Goal: Find specific page/section: Find specific page/section

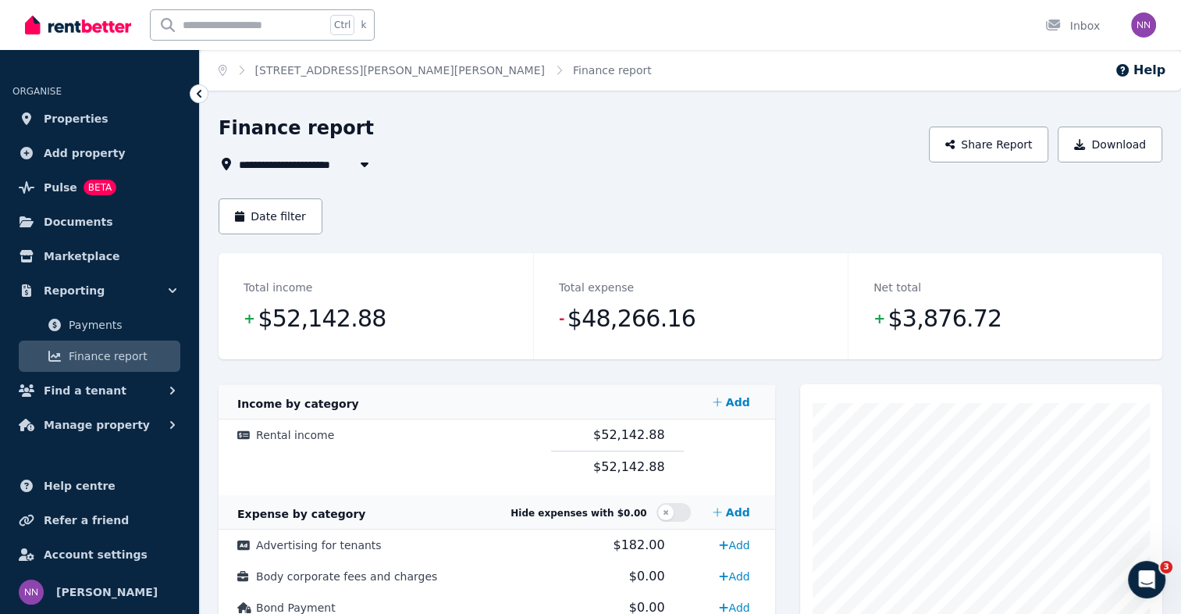
click at [363, 166] on icon "button" at bounding box center [365, 164] width 16 height 12
type input "**********"
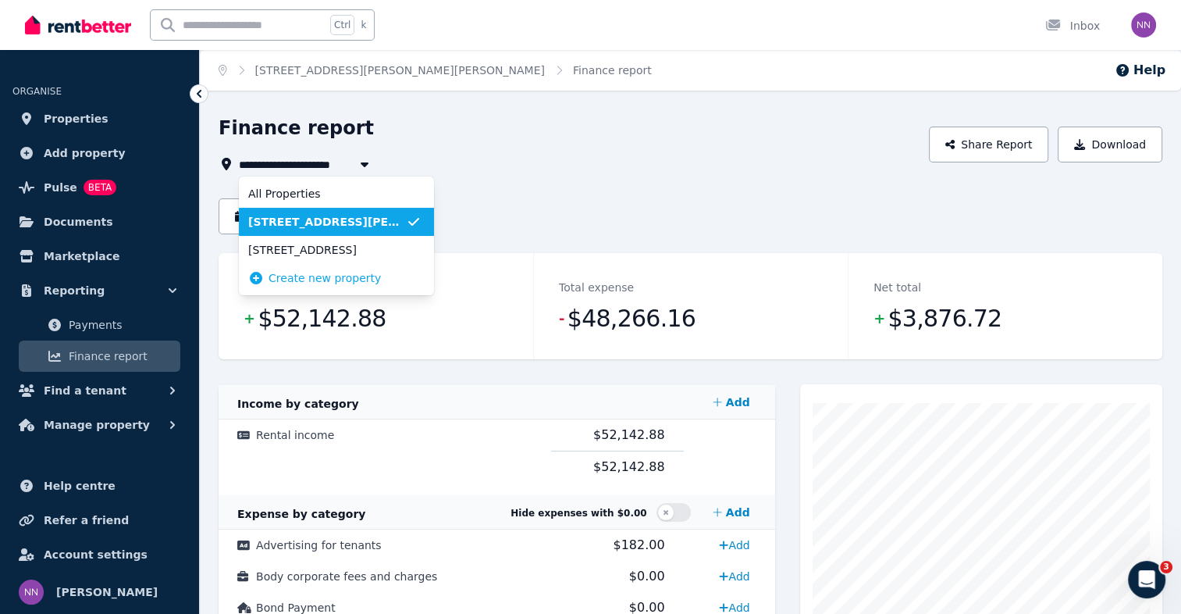
click at [348, 225] on span "[STREET_ADDRESS][PERSON_NAME][PERSON_NAME]" at bounding box center [327, 222] width 158 height 16
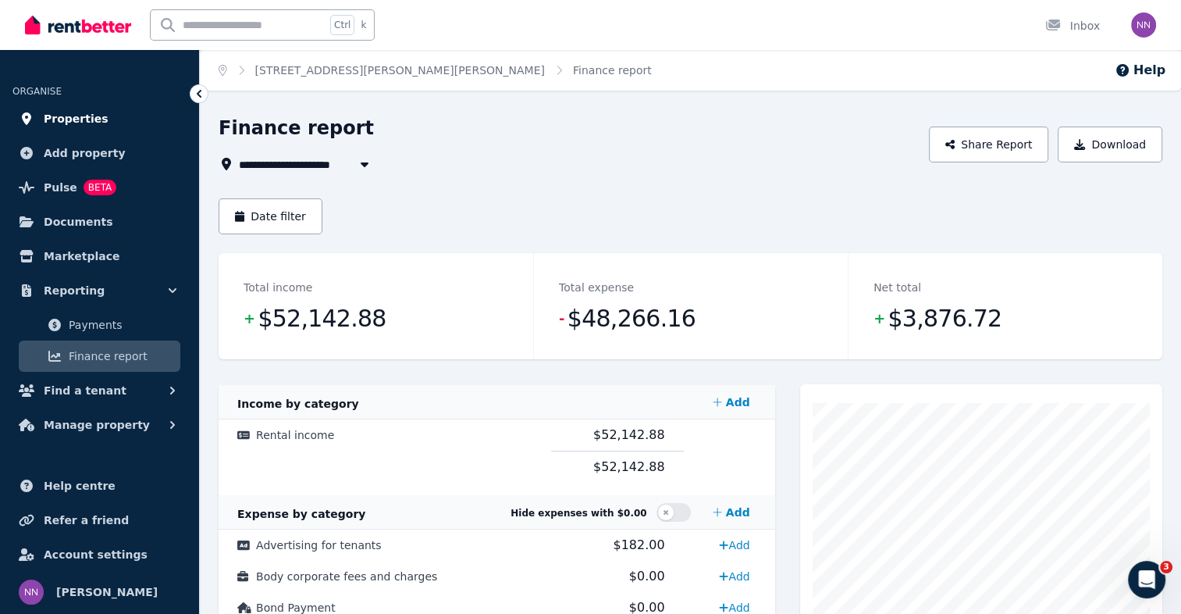
click at [65, 121] on span "Properties" at bounding box center [76, 118] width 65 height 19
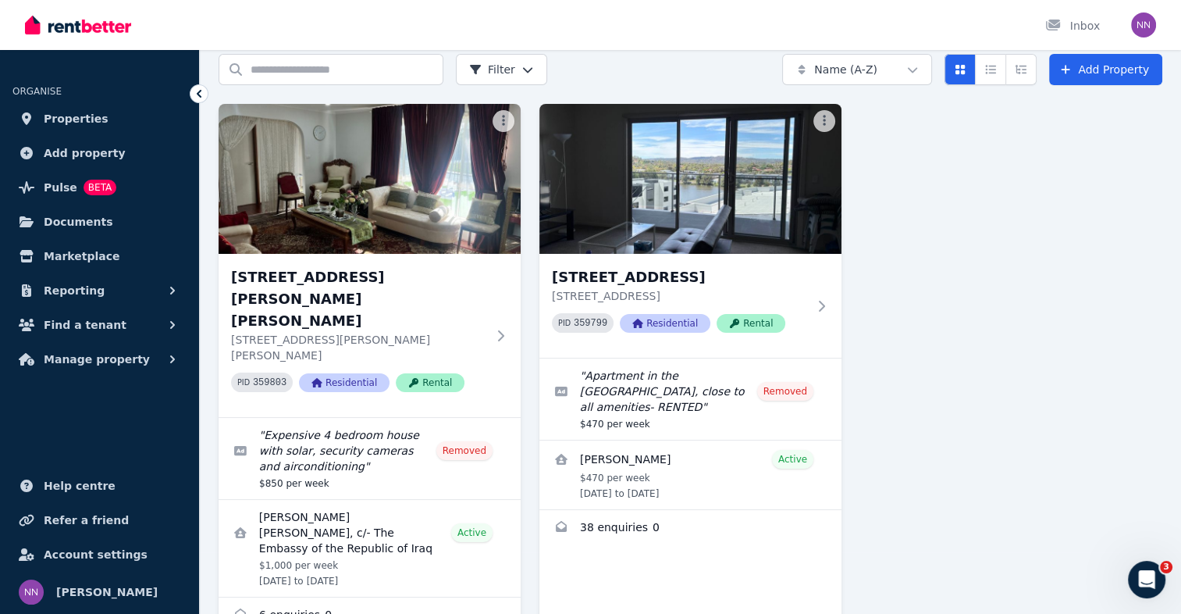
scroll to position [79, 0]
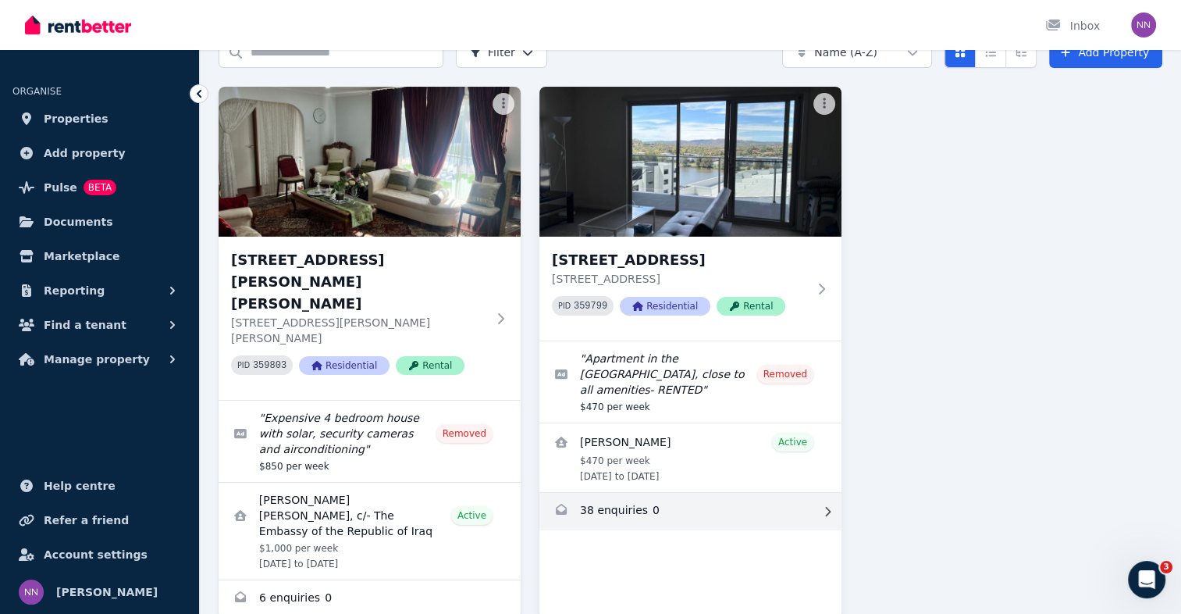
click at [742, 508] on link "Enquiries for 246/325 Anketell St, Greenway" at bounding box center [690, 511] width 302 height 37
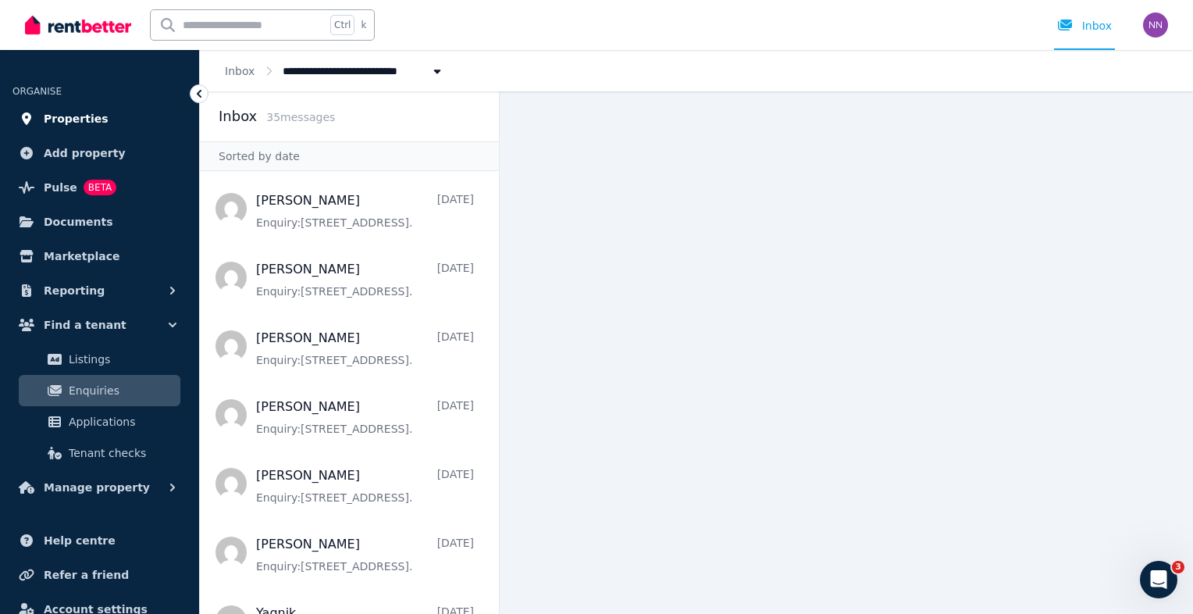
click at [62, 118] on span "Properties" at bounding box center [76, 118] width 65 height 19
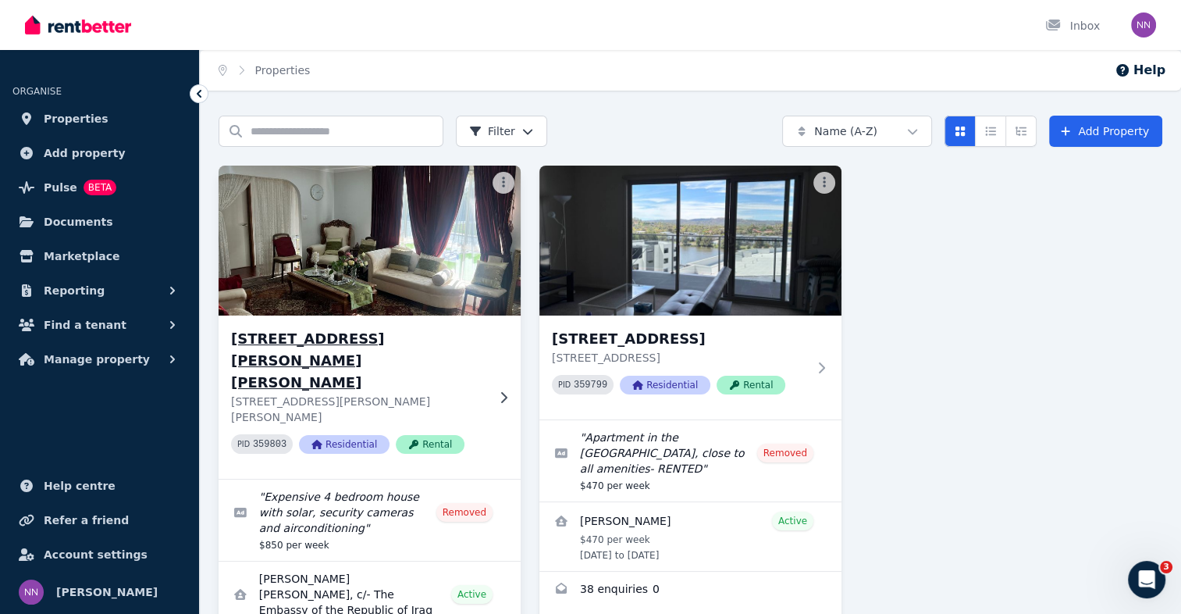
click at [284, 336] on h3 "[STREET_ADDRESS][PERSON_NAME][PERSON_NAME]" at bounding box center [358, 361] width 255 height 66
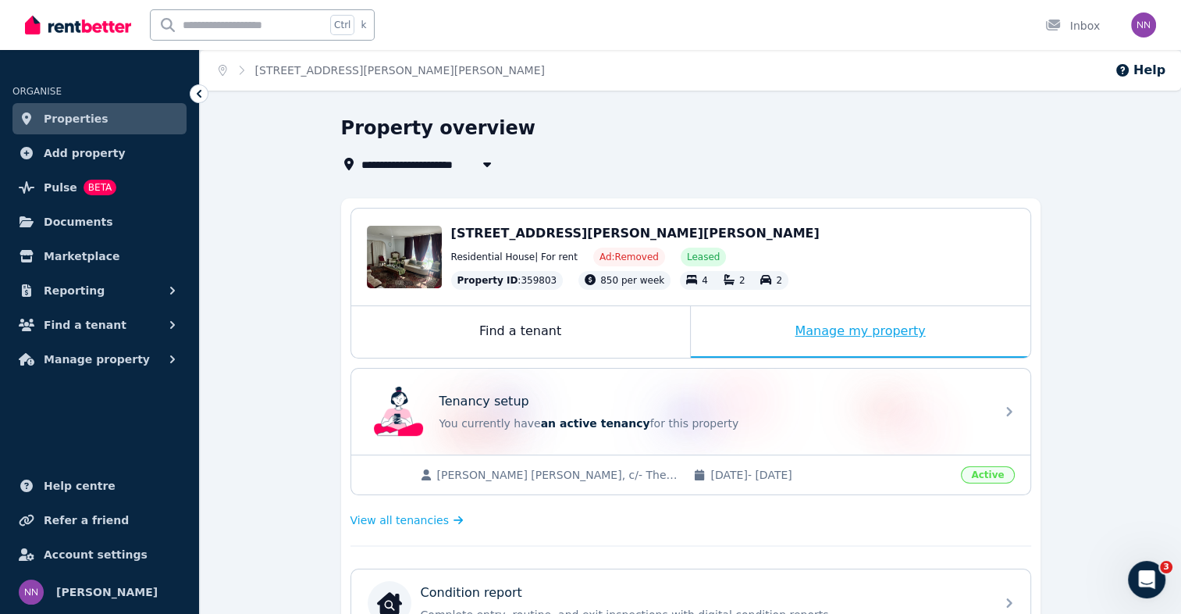
click at [871, 332] on div "Manage my property" at bounding box center [861, 332] width 340 height 52
click at [824, 337] on div "Manage my property" at bounding box center [861, 332] width 340 height 52
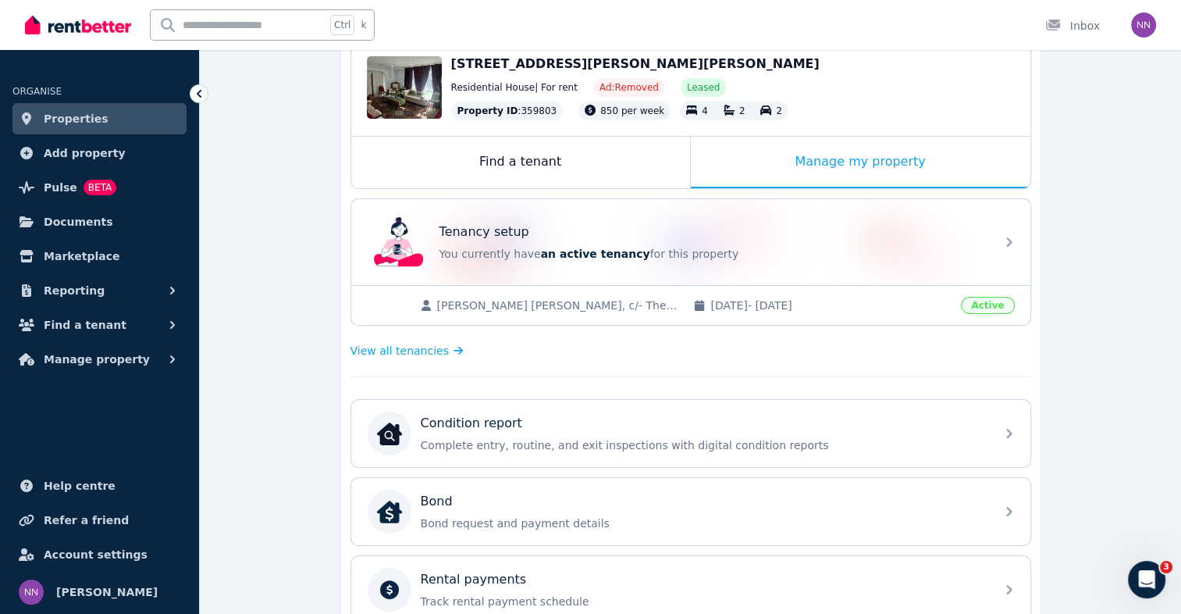
scroll to position [138, 0]
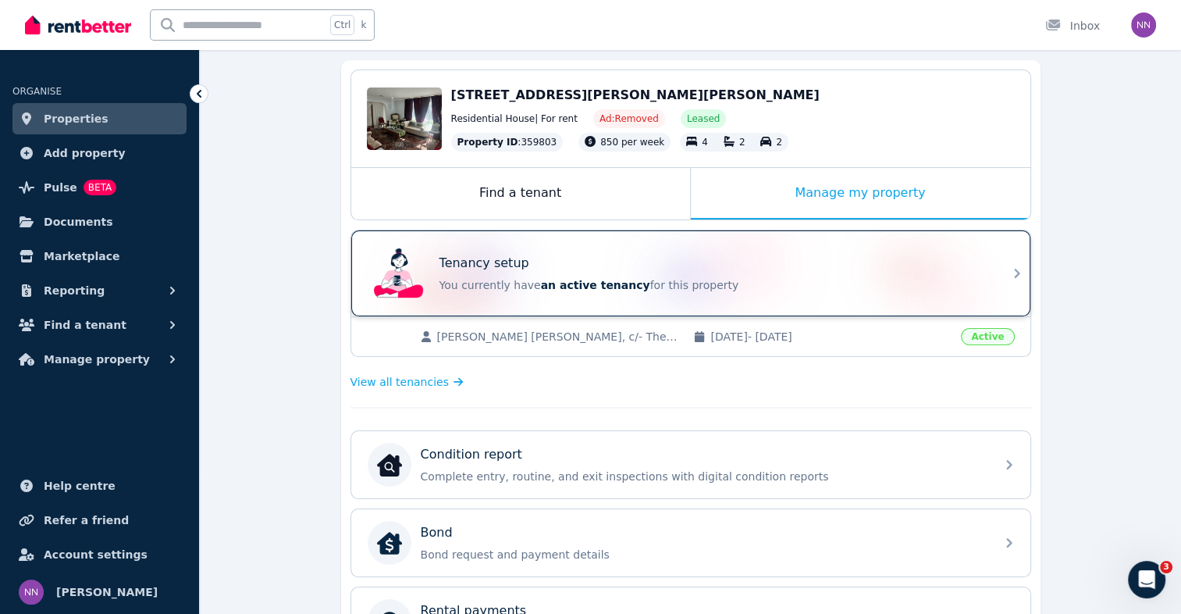
click at [546, 282] on span "an active tenancy" at bounding box center [595, 285] width 109 height 12
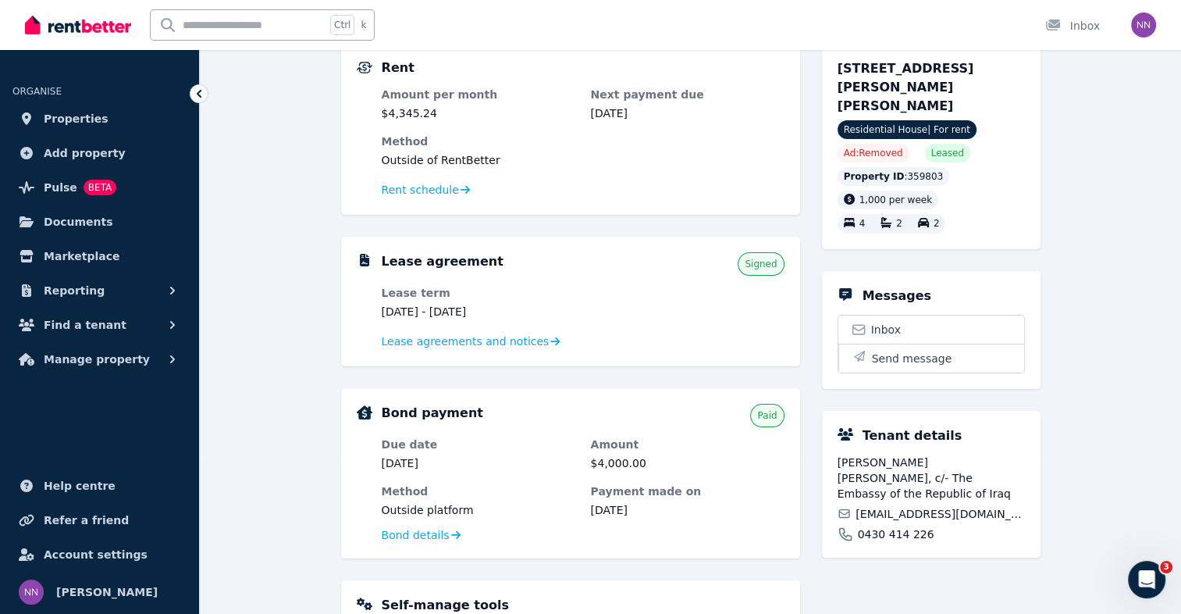
scroll to position [165, 0]
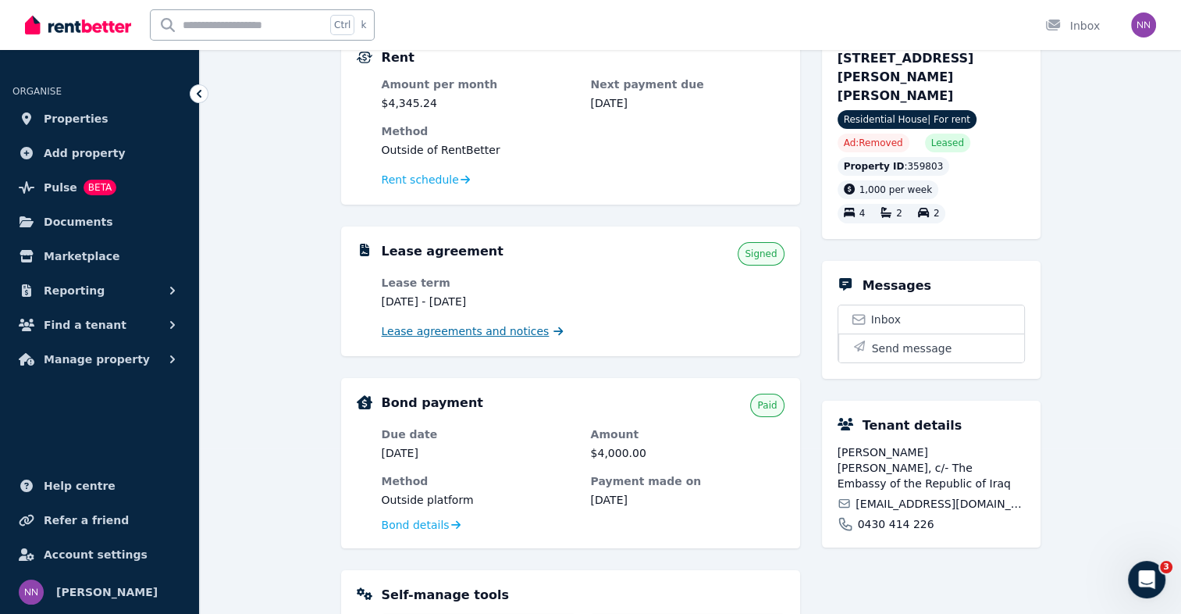
click at [425, 329] on span "Lease agreements and notices" at bounding box center [466, 331] width 168 height 16
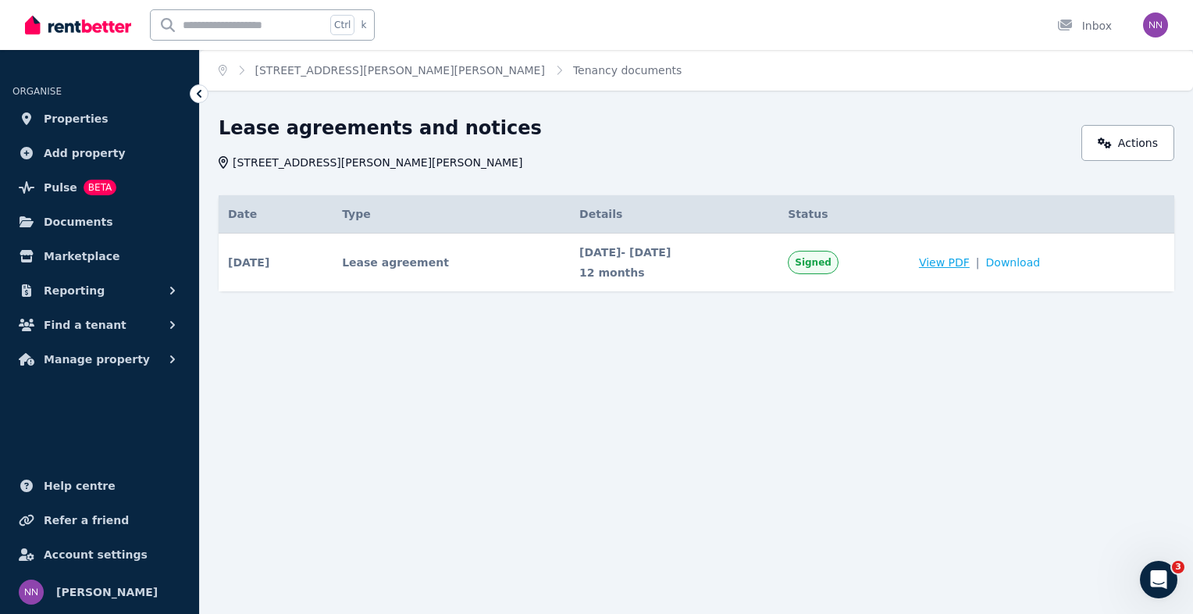
click at [962, 262] on span "View PDF" at bounding box center [944, 262] width 51 height 16
click at [75, 119] on span "Properties" at bounding box center [76, 118] width 65 height 19
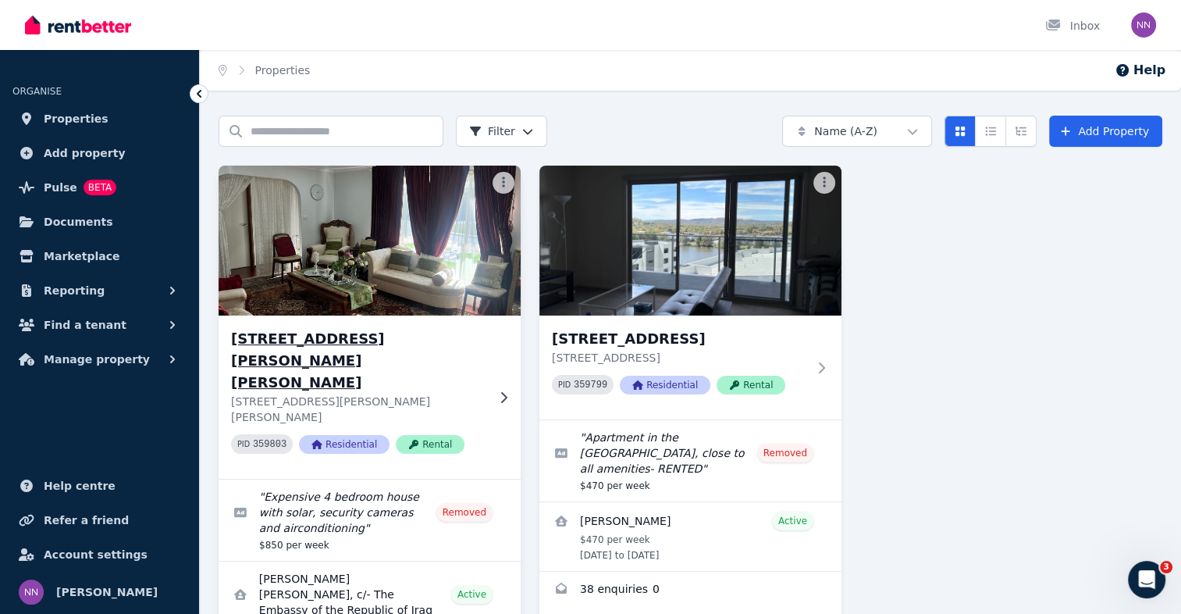
click at [300, 230] on img at bounding box center [369, 241] width 317 height 158
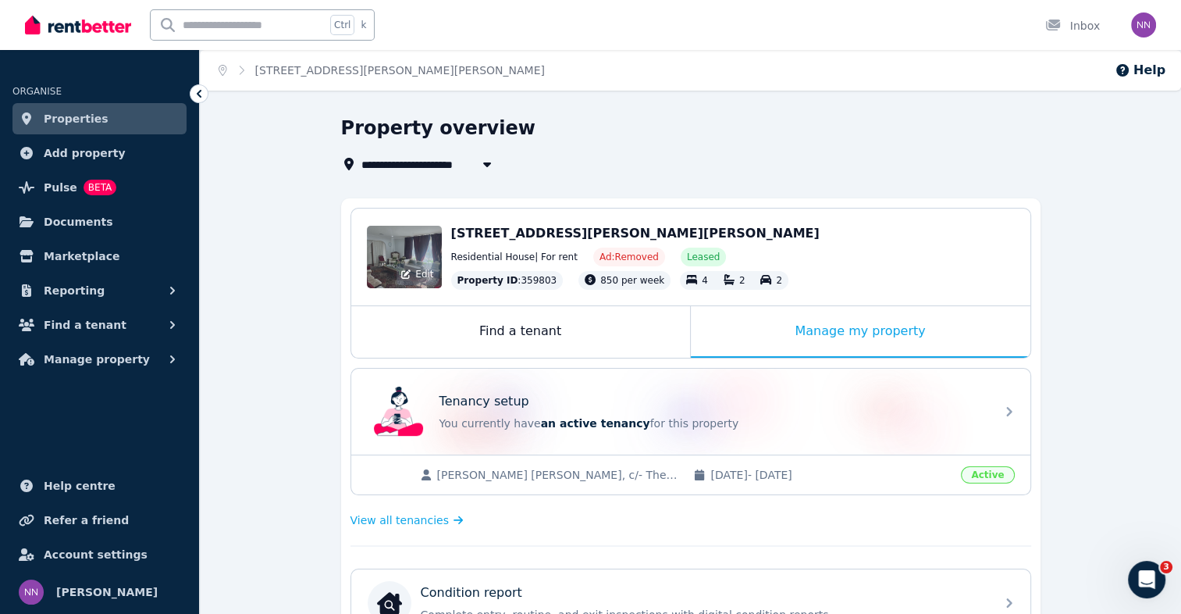
click at [390, 261] on div "Edit" at bounding box center [404, 257] width 75 height 62
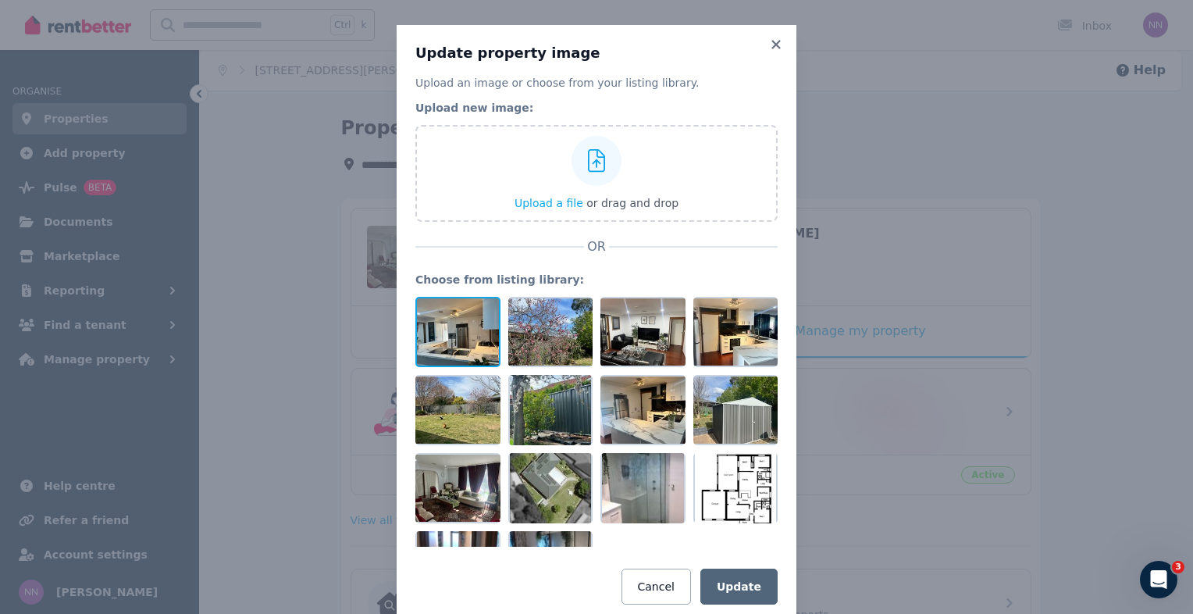
click at [465, 341] on div at bounding box center [457, 332] width 85 height 70
click at [459, 333] on div at bounding box center [457, 332] width 85 height 70
click at [482, 308] on icon at bounding box center [489, 309] width 14 height 14
click at [774, 45] on icon at bounding box center [776, 44] width 16 height 14
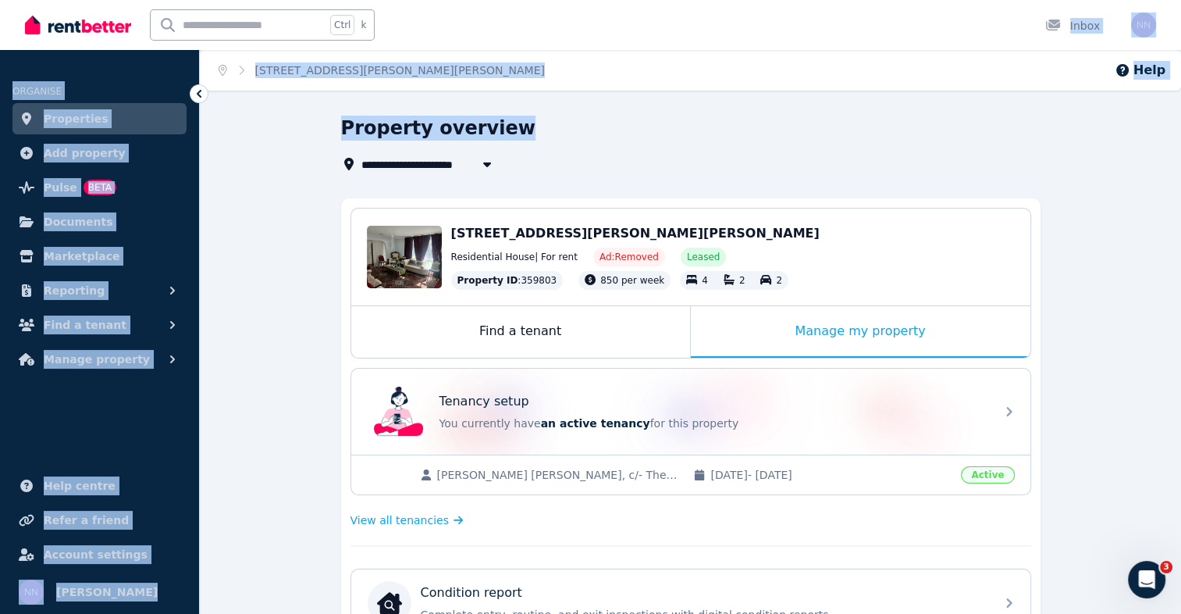
drag, startPoint x: 774, startPoint y: 45, endPoint x: 814, endPoint y: 136, distance: 98.9
click at [814, 136] on div "**********" at bounding box center [590, 307] width 1181 height 614
